Goal: Information Seeking & Learning: Learn about a topic

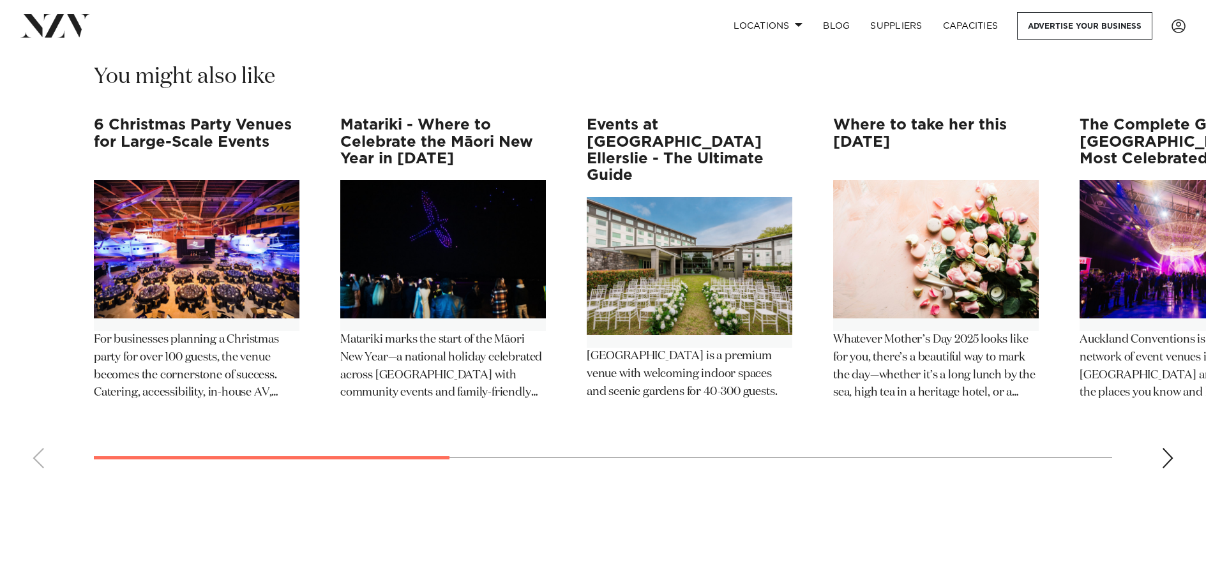
scroll to position [7216, 0]
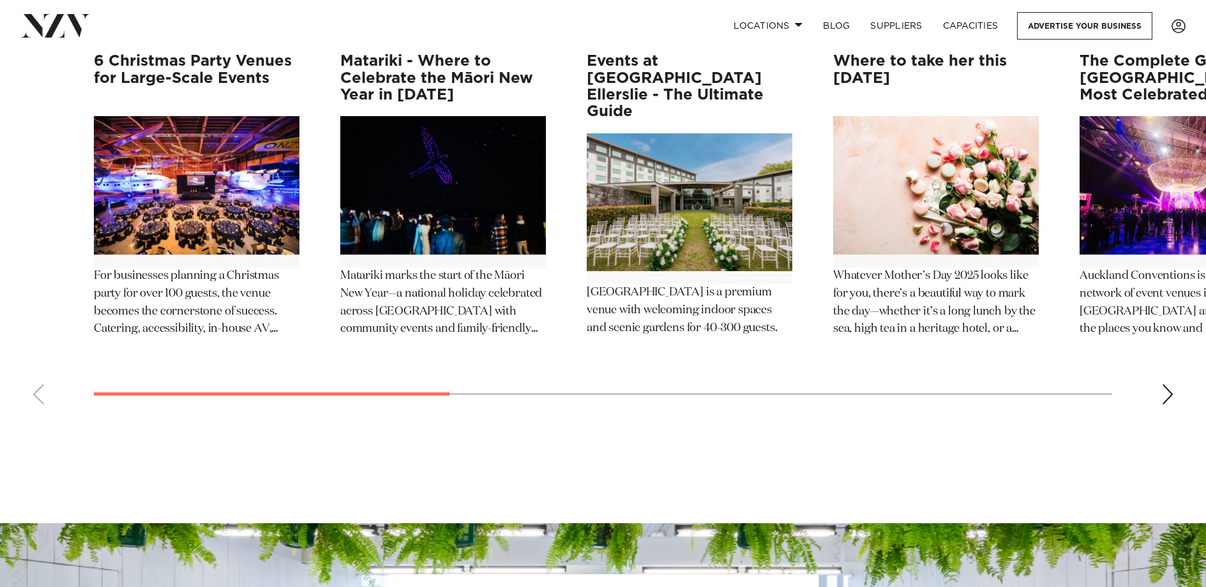
click at [1169, 384] on div "Next slide" at bounding box center [1168, 394] width 13 height 20
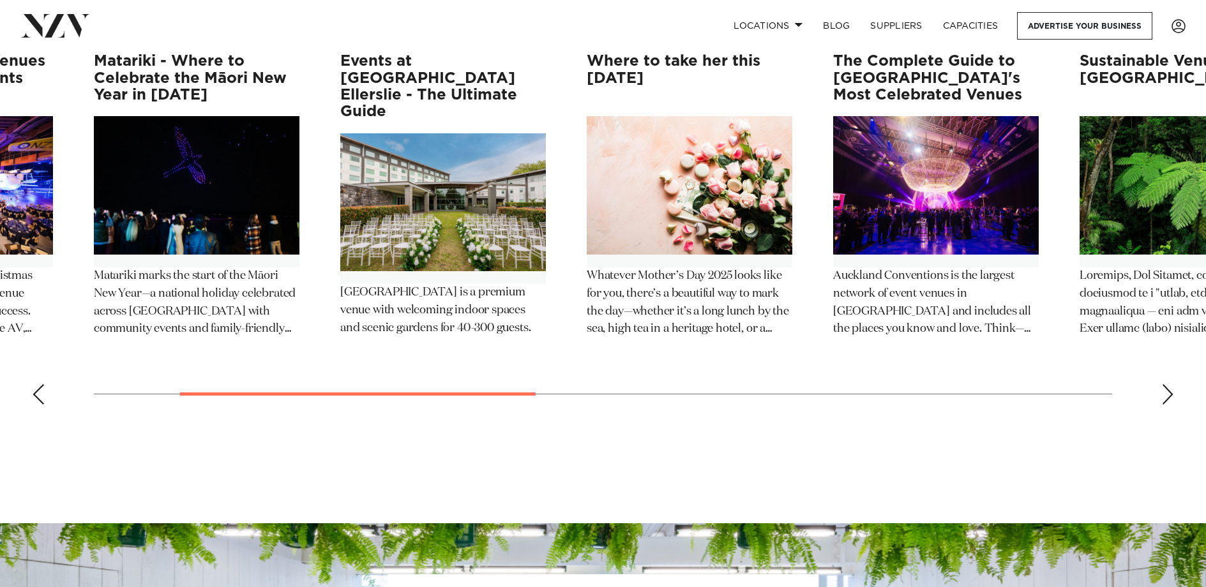
click at [1170, 384] on div "Next slide" at bounding box center [1168, 394] width 13 height 20
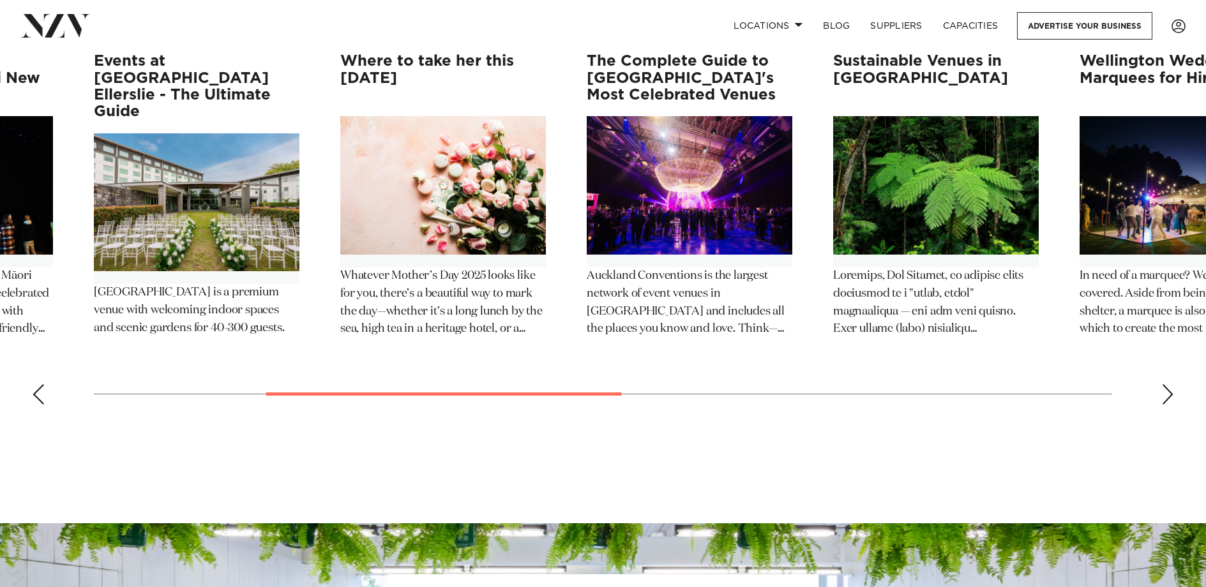
click at [1170, 384] on div "Next slide" at bounding box center [1168, 394] width 13 height 20
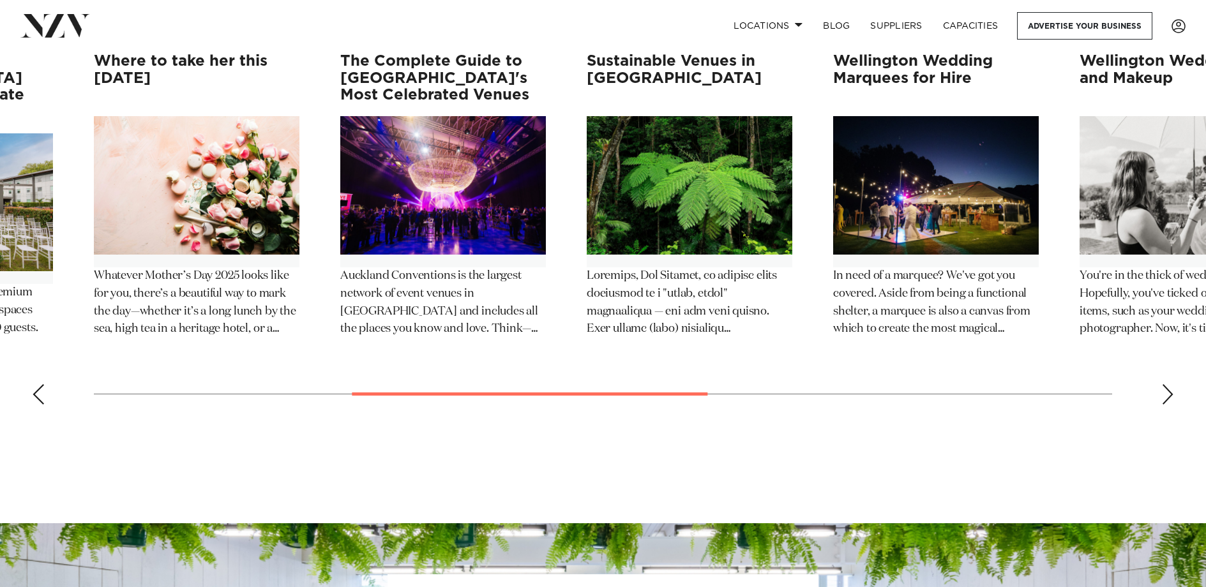
click at [1170, 384] on div "Next slide" at bounding box center [1168, 394] width 13 height 20
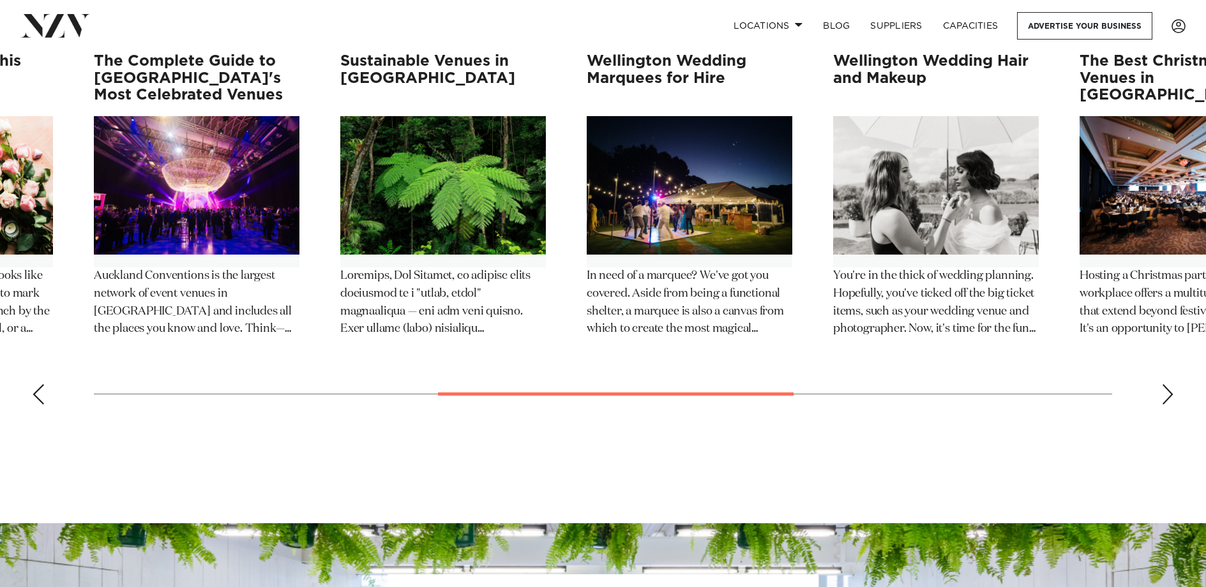
click at [1170, 384] on div "Next slide" at bounding box center [1168, 394] width 13 height 20
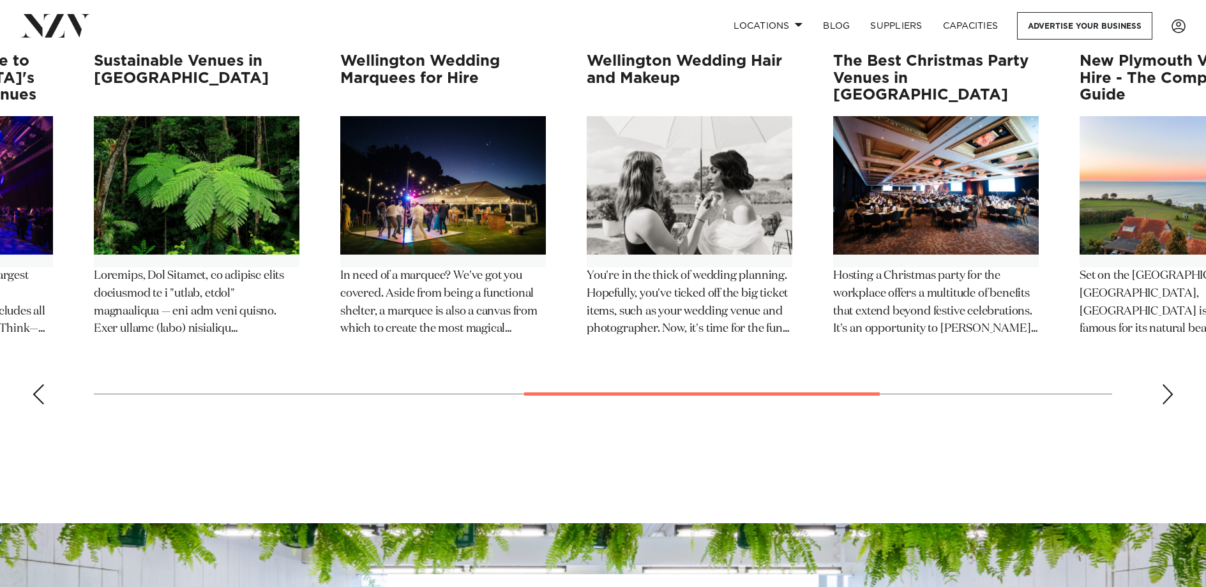
scroll to position [7152, 0]
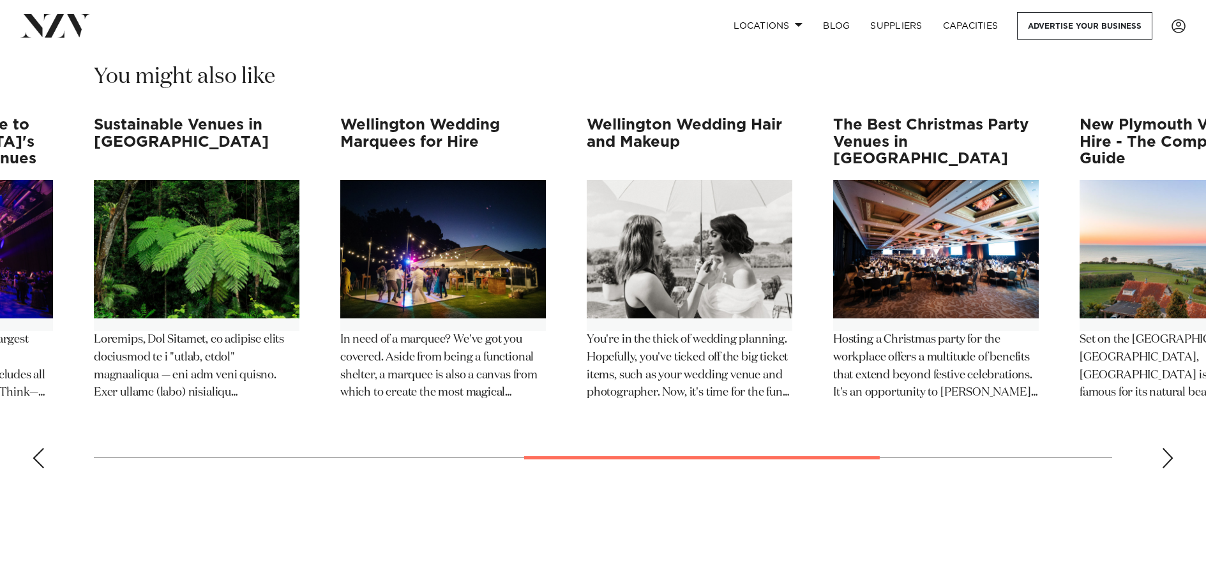
click at [1163, 448] on div "Next slide" at bounding box center [1168, 458] width 13 height 20
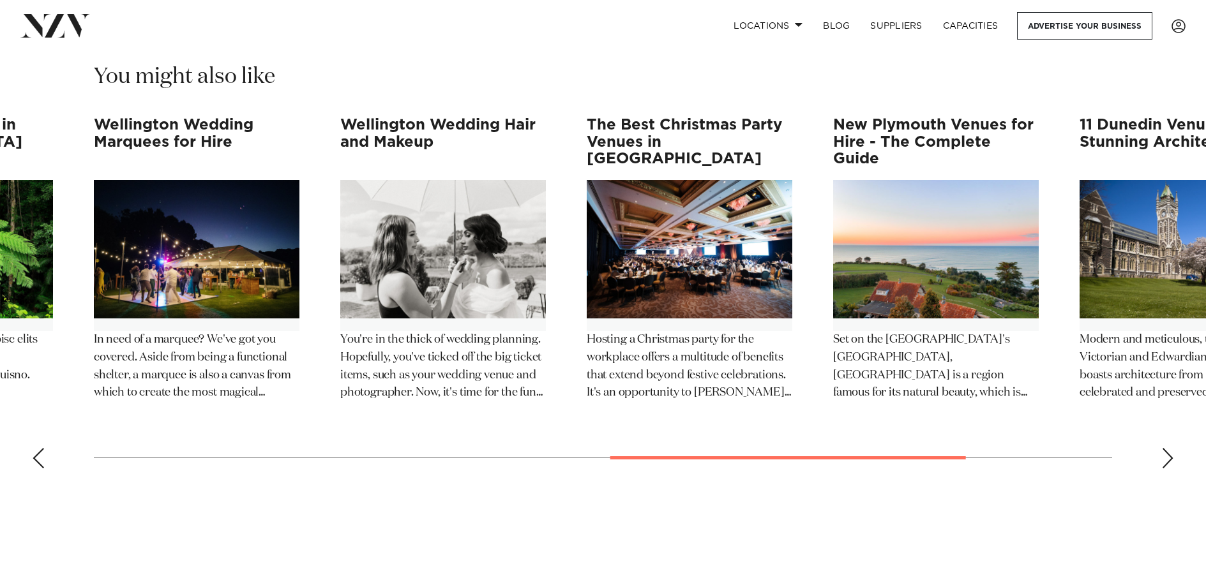
click at [1163, 448] on div "Next slide" at bounding box center [1168, 458] width 13 height 20
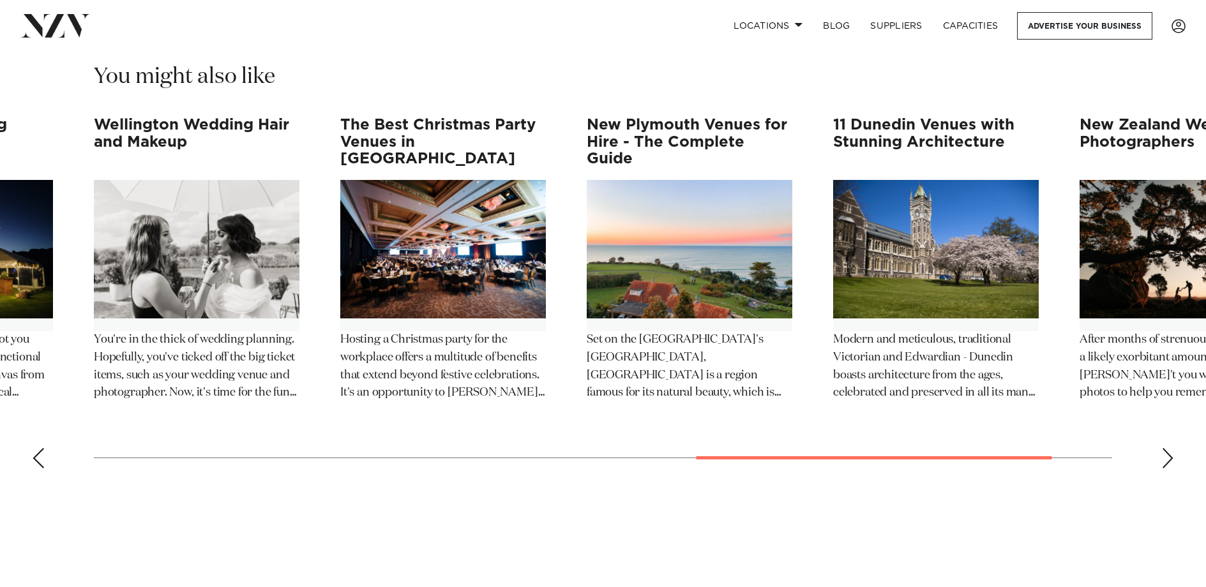
click at [1163, 448] on div "Next slide" at bounding box center [1168, 458] width 13 height 20
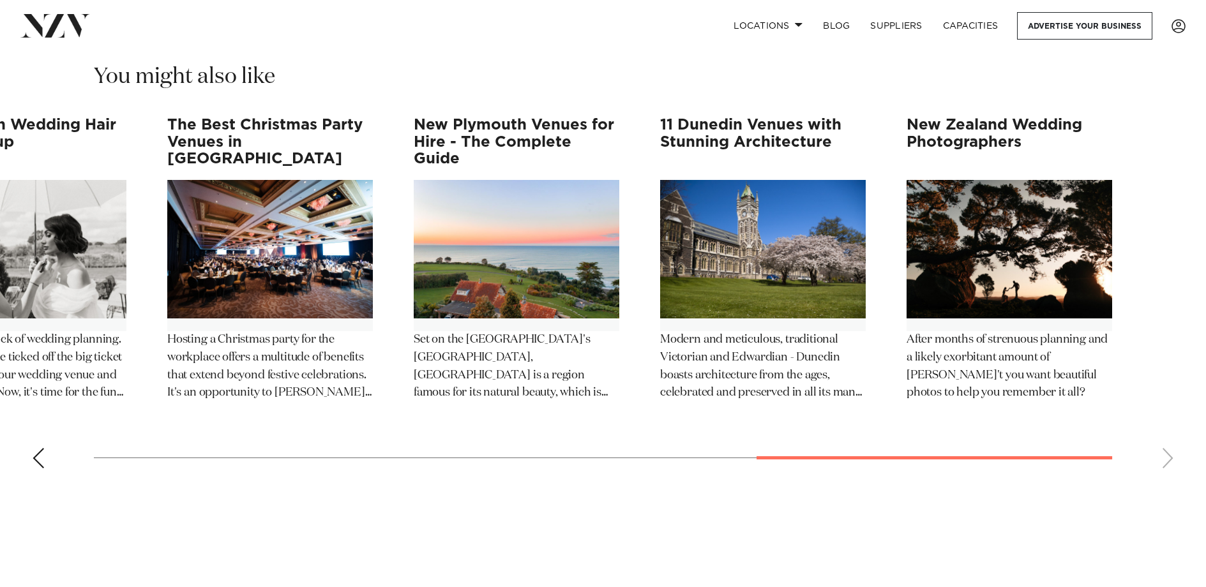
click at [1163, 440] on swiper-container "6 Christmas Party Venues for Large-Scale Events For businesses planning a Chris…" at bounding box center [603, 298] width 1206 height 362
